Goal: Task Accomplishment & Management: Complete application form

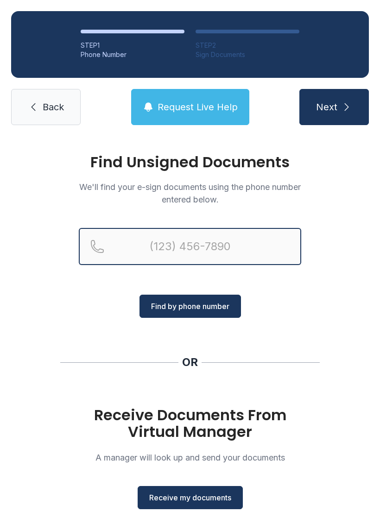
click at [161, 247] on input "Reservation phone number" at bounding box center [190, 246] width 222 height 37
type input "("
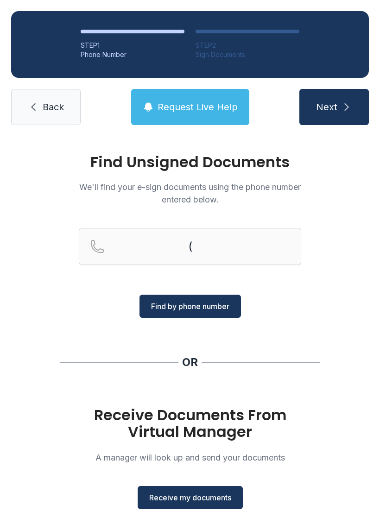
click at [51, 112] on span "Back" at bounding box center [53, 107] width 21 height 13
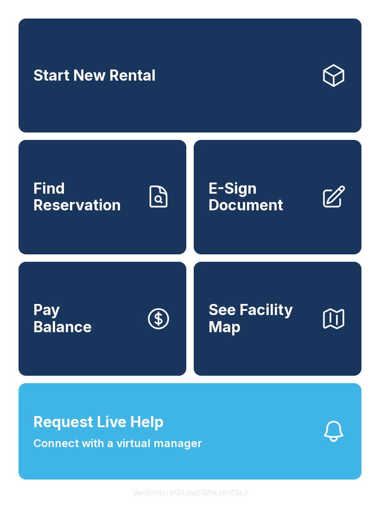
click at [259, 208] on span "E-Sign Document" at bounding box center [260, 197] width 105 height 34
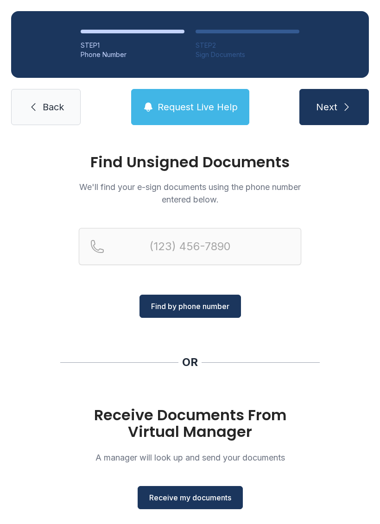
click at [188, 497] on span "Receive my documents" at bounding box center [190, 497] width 82 height 11
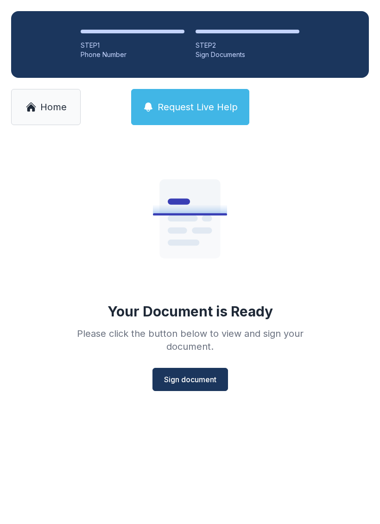
click at [188, 380] on span "Sign document" at bounding box center [190, 379] width 52 height 11
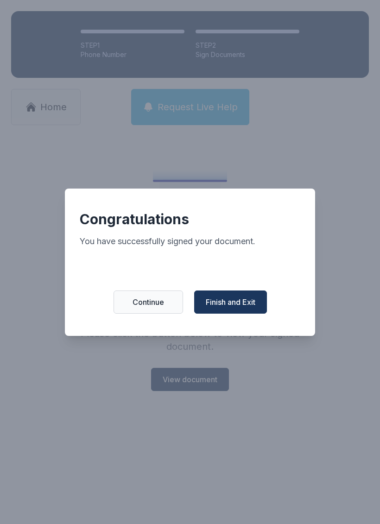
click at [245, 305] on span "Finish and Exit" at bounding box center [231, 301] width 50 height 11
